Goal: Task Accomplishment & Management: Manage account settings

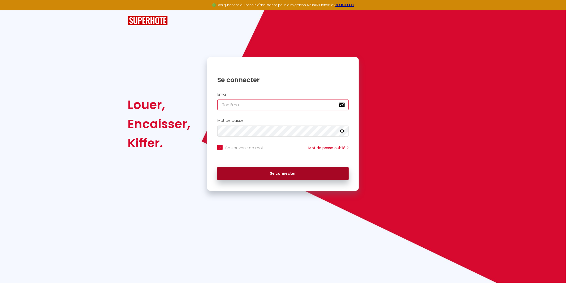
type input "[PERSON_NAME][EMAIL_ADDRESS][DOMAIN_NAME]"
click at [282, 174] on button "Se connecter" at bounding box center [283, 173] width 132 height 13
checkbox input "true"
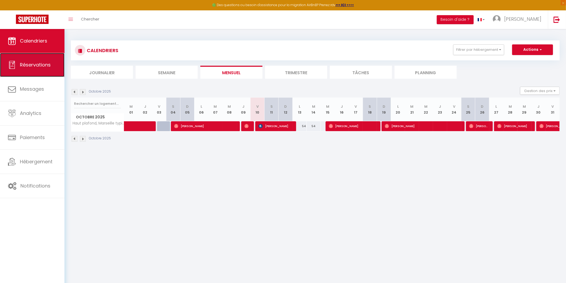
click at [41, 63] on span "Réservations" at bounding box center [35, 64] width 31 height 7
select select "not_cancelled"
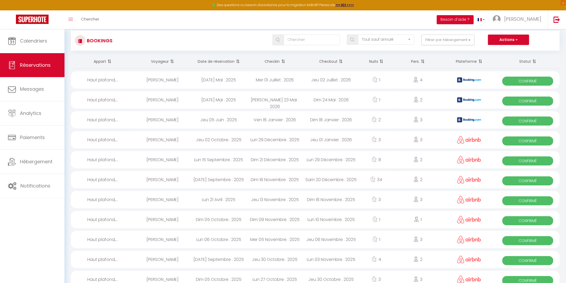
scroll to position [11, 0]
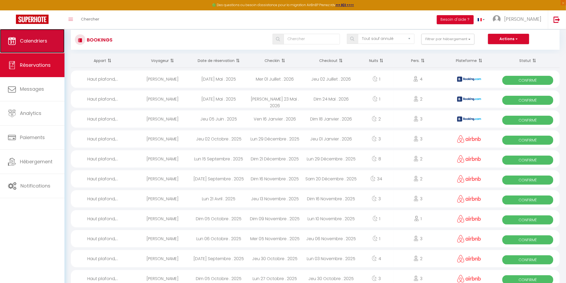
click at [37, 44] on span "Calendriers" at bounding box center [33, 40] width 27 height 7
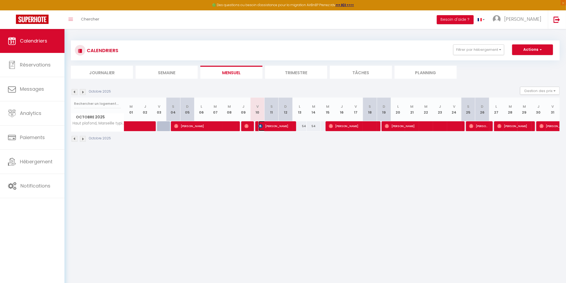
click at [262, 127] on img at bounding box center [261, 126] width 4 height 4
select select "OK"
select select "KO"
select select "0"
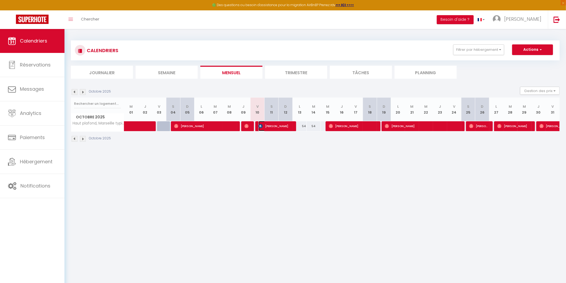
select select "1"
select select
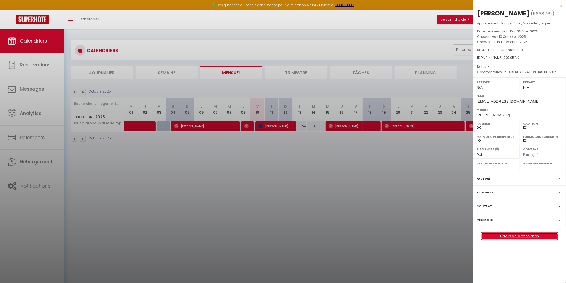
click at [521, 233] on link "Détails de la réservation" at bounding box center [520, 235] width 76 height 7
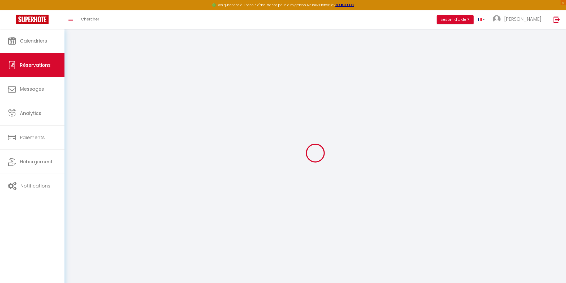
type input "[PERSON_NAME]"
type input "savignon"
type input "[EMAIL_ADDRESS][DOMAIN_NAME]"
type input "[PHONE_NUMBER]"
select select "FR"
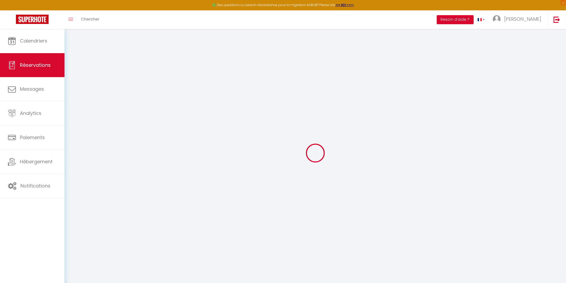
type input "33.65"
type input "2.9"
select select "61688"
select select "1"
select select
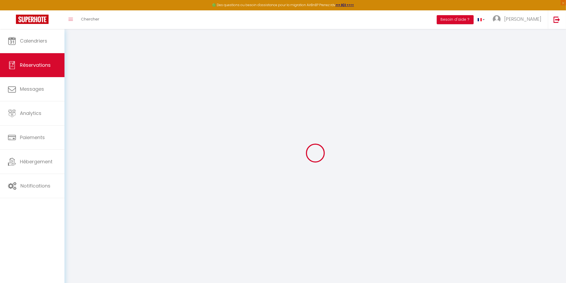
select select
type input "3"
select select "12"
select select
type input "157.95"
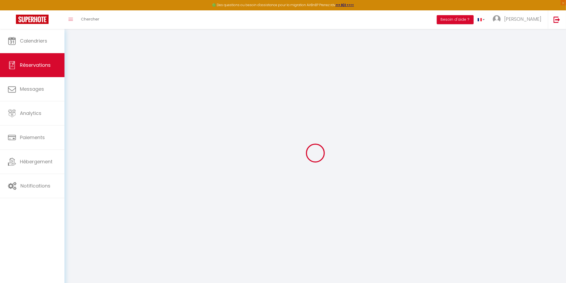
checkbox input "false"
type input "0"
select select "2"
type input "0"
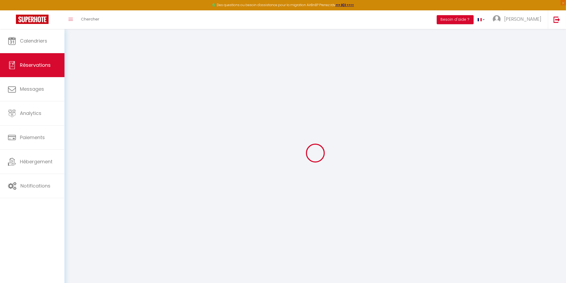
type input "0"
select select
select select "14"
checkbox input "false"
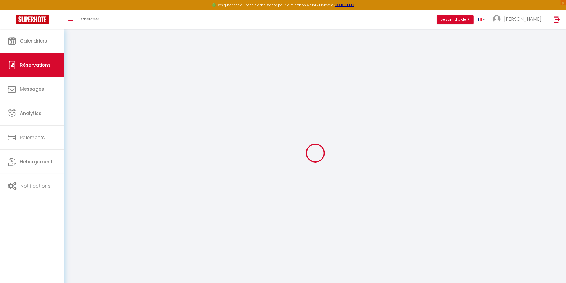
select select
checkbox input "false"
select select
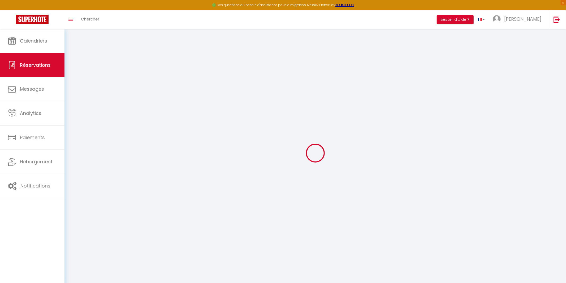
checkbox input "false"
type textarea "** THIS RESERVATION HAS BEEN PRE-PAID ** BOOKING NOTE : Payment charge is EUR 2…"
type input "40"
type input "9.1"
select select
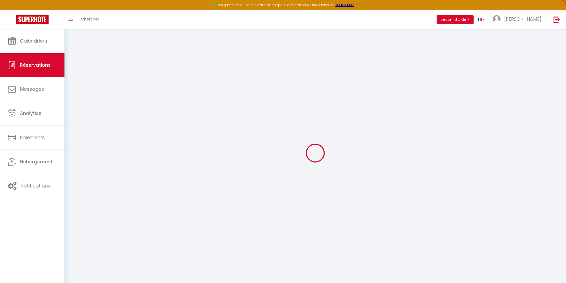
select select
checkbox input "false"
select select
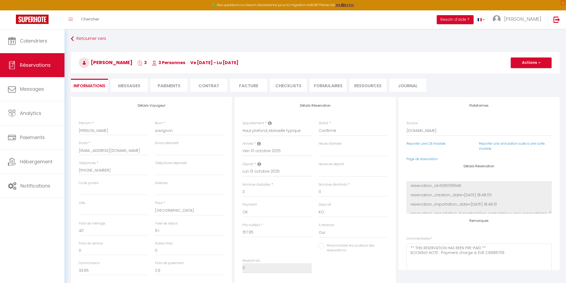
scroll to position [1, 0]
click at [170, 86] on li "Paiements" at bounding box center [169, 85] width 37 height 13
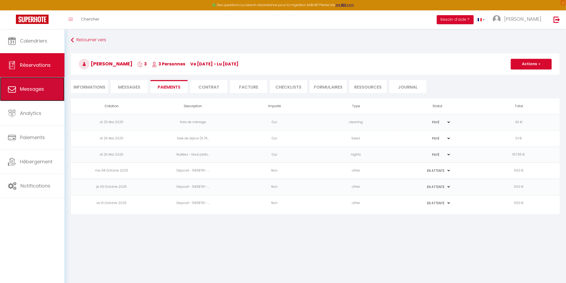
click at [33, 90] on span "Messages" at bounding box center [32, 89] width 24 height 7
select select "message"
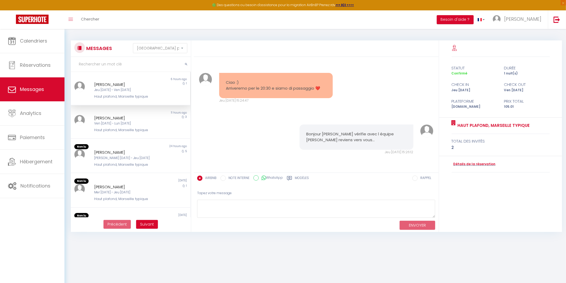
scroll to position [990, 0]
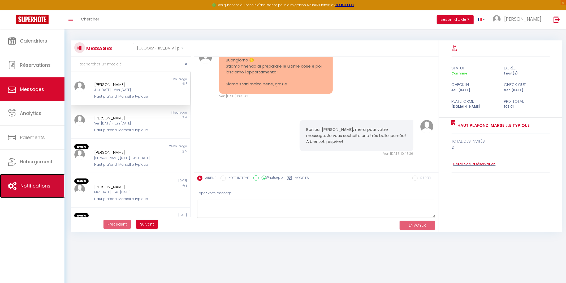
click at [40, 185] on span "Notifications" at bounding box center [35, 185] width 30 height 7
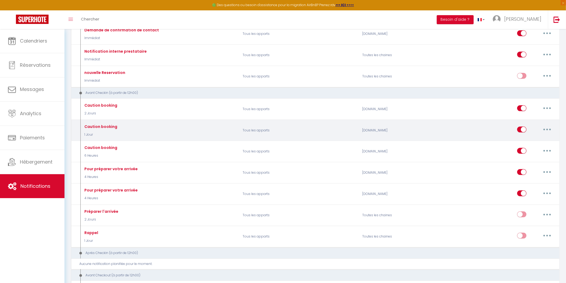
scroll to position [129, 0]
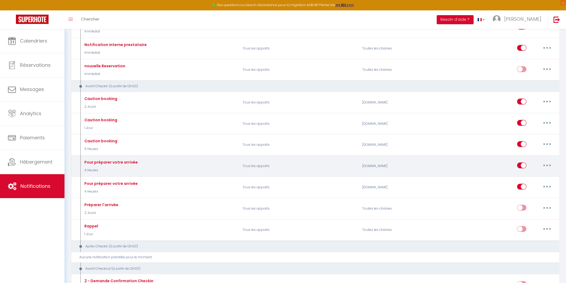
click at [550, 162] on button "button" at bounding box center [547, 165] width 15 height 8
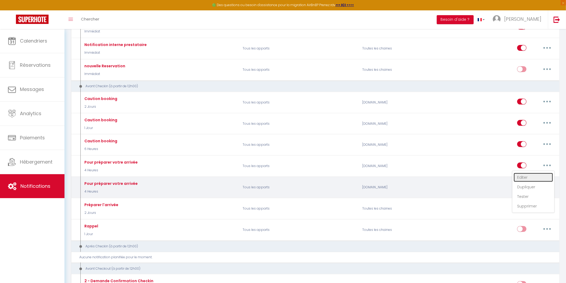
click at [525, 173] on link "Editer" at bounding box center [533, 177] width 39 height 9
type input "Pour préparer votre arrivée"
select select "4 Heures"
select select "if_booking_is_paid"
checkbox input "true"
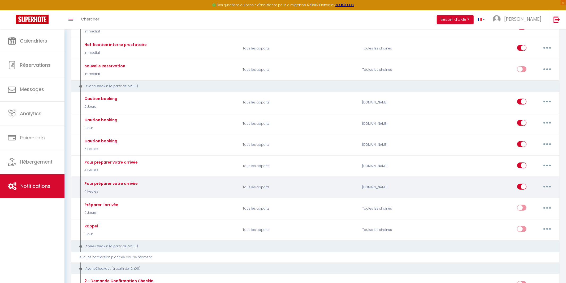
checkbox input "true"
checkbox input "false"
radio input "true"
type input "Votre arrivée au n°5 de [GEOGRAPHIC_DATA]"
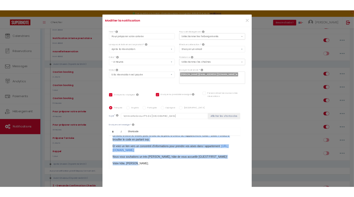
scroll to position [133, 0]
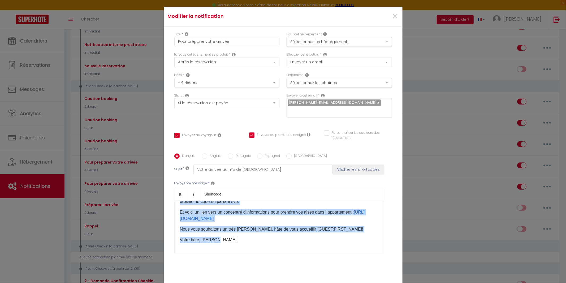
drag, startPoint x: 179, startPoint y: 204, endPoint x: 323, endPoint y: 238, distance: 147.7
click at [323, 238] on div "[GUEST:FIRST_NAME]​​, Nous sommes [PERSON_NAME] de vous accueillir bientôt au n…" at bounding box center [279, 226] width 210 height 53
copy div "Le code à rentrer en bas de l'immeuble sur le digicode : 1789. Ensuite en arriv…"
